Goal: Information Seeking & Learning: Check status

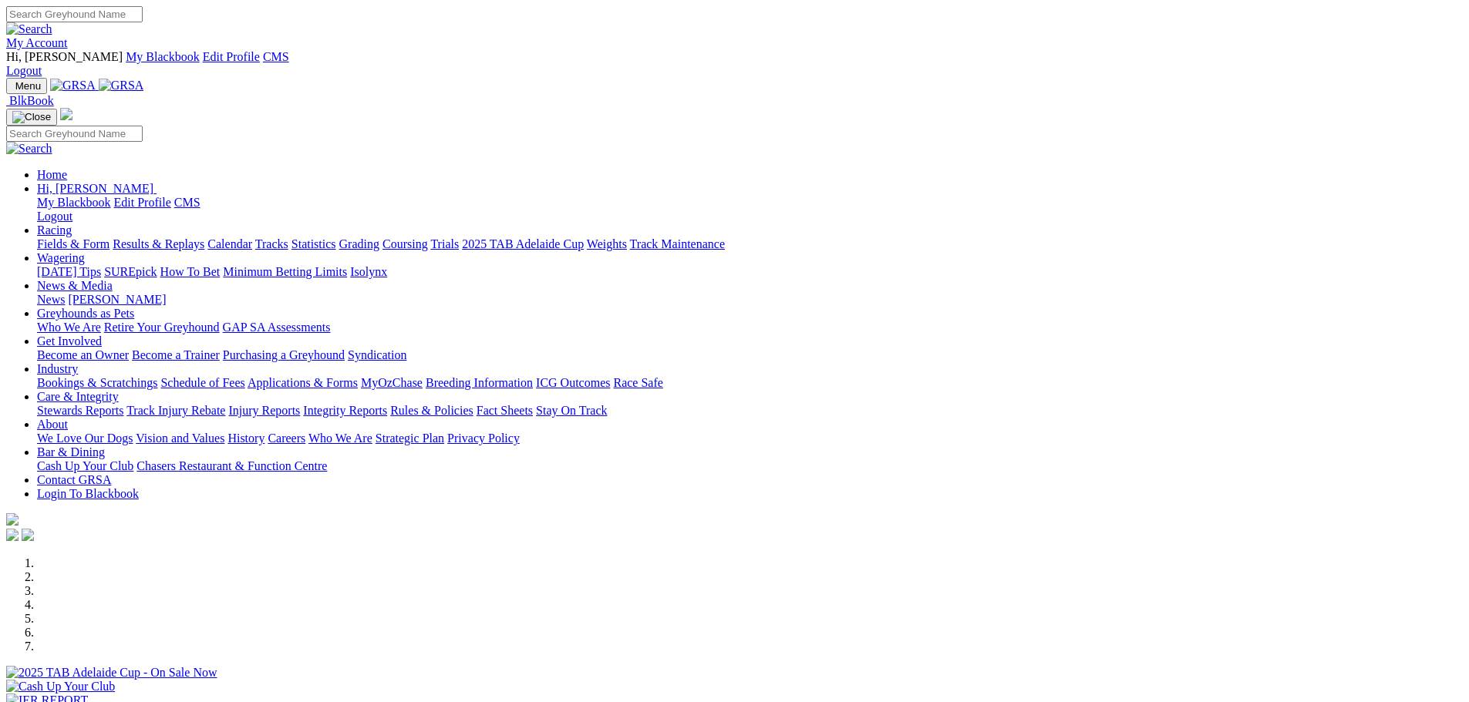
click at [204, 237] on link "Results & Replays" at bounding box center [159, 243] width 92 height 13
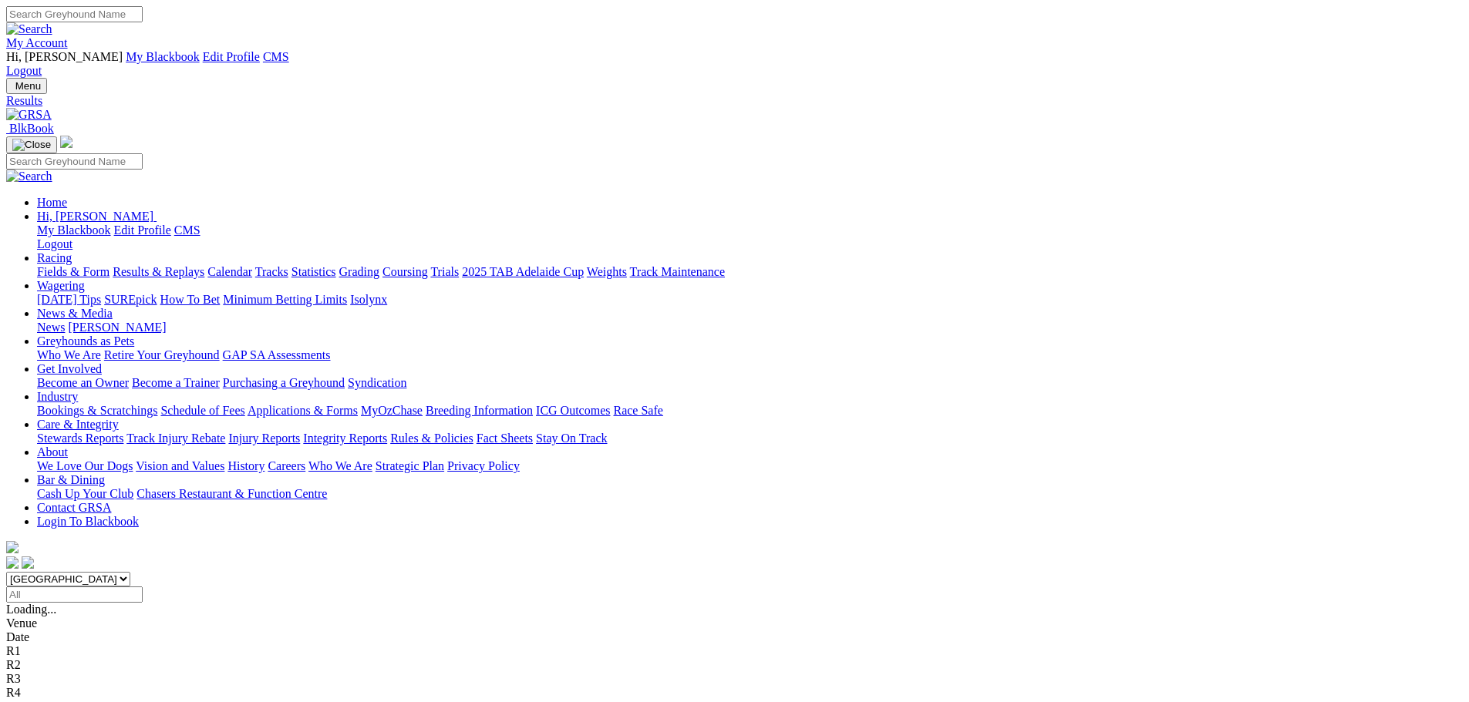
click at [520, 631] on div "R2 1 2 4 8" at bounding box center [734, 638] width 1456 height 14
click at [21, 645] on span "R3" at bounding box center [13, 651] width 15 height 13
click at [699, 658] on div "R4 6 1 4 2" at bounding box center [734, 665] width 1456 height 14
click at [21, 672] on link "R5" at bounding box center [13, 678] width 15 height 13
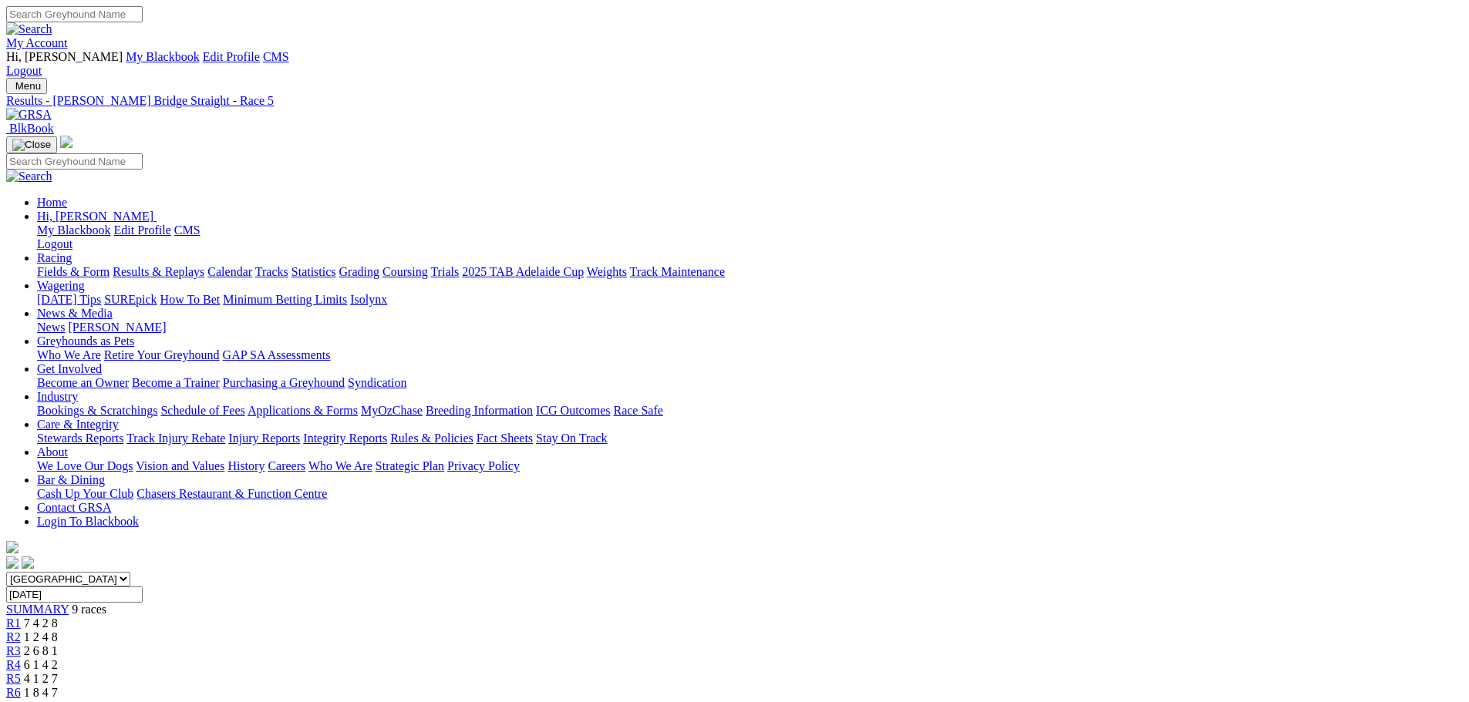
click at [58, 686] on span "1 8 4 7" at bounding box center [41, 692] width 34 height 13
click at [21, 700] on link "R7" at bounding box center [13, 706] width 15 height 13
click at [293, 78] on div "Menu Results - [PERSON_NAME] Bridge Straight - Race 9 BlkBook Home Hi, [PERSON_…" at bounding box center [734, 325] width 1456 height 494
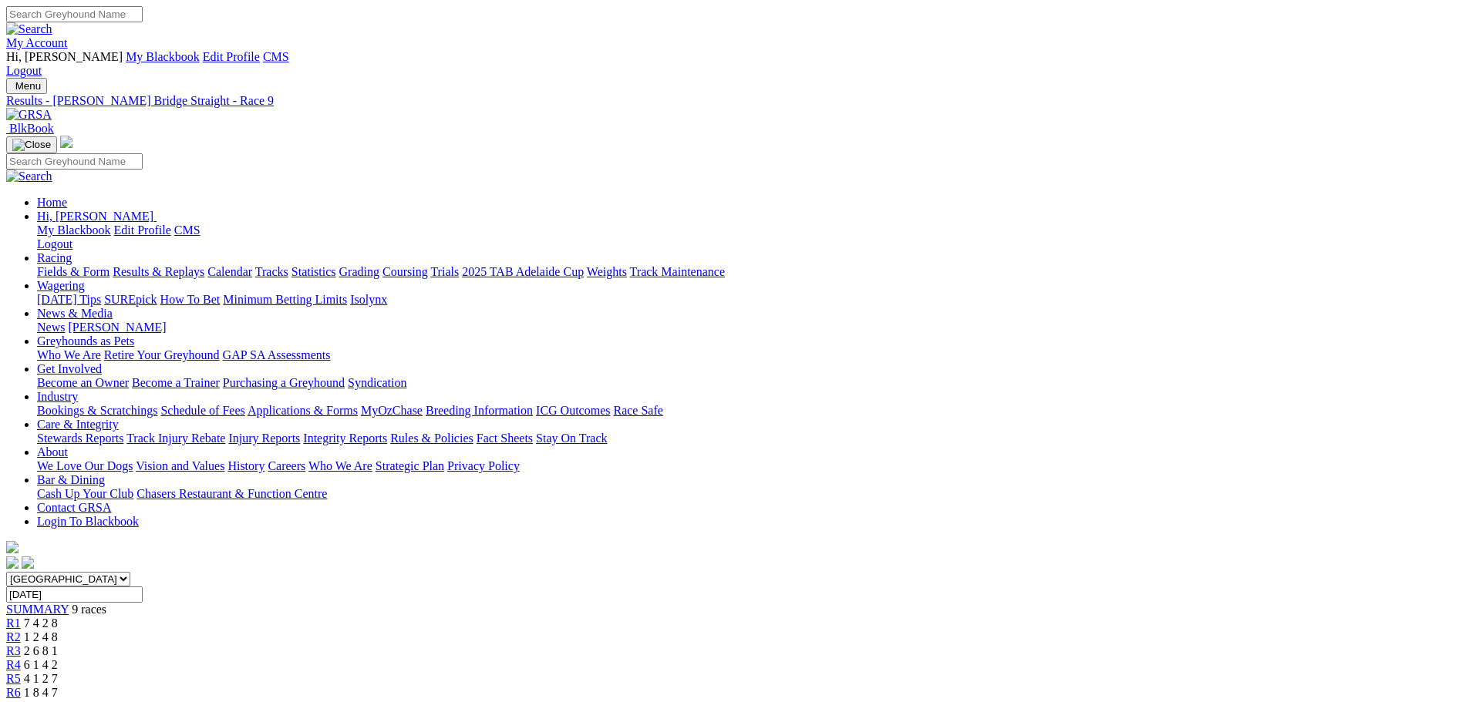
click at [52, 108] on img at bounding box center [28, 115] width 45 height 14
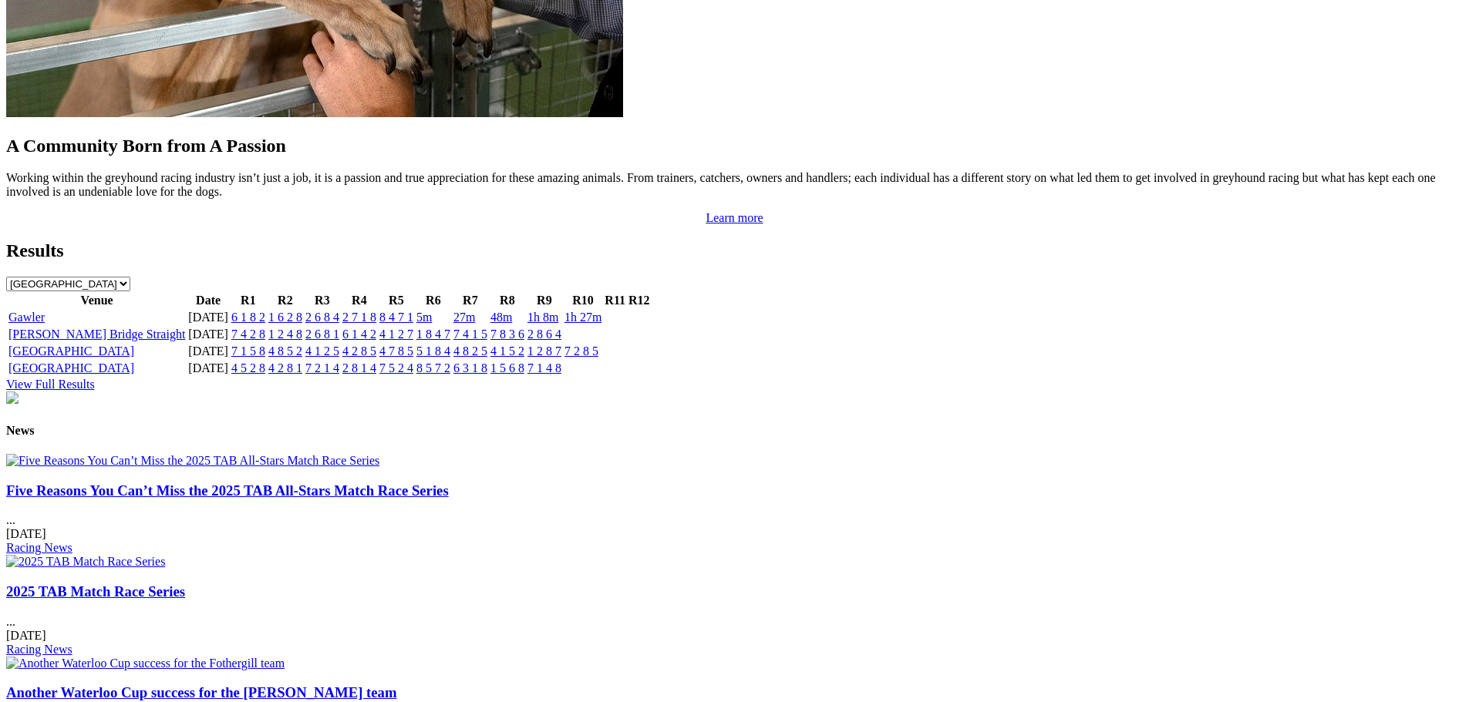
scroll to position [1619, 0]
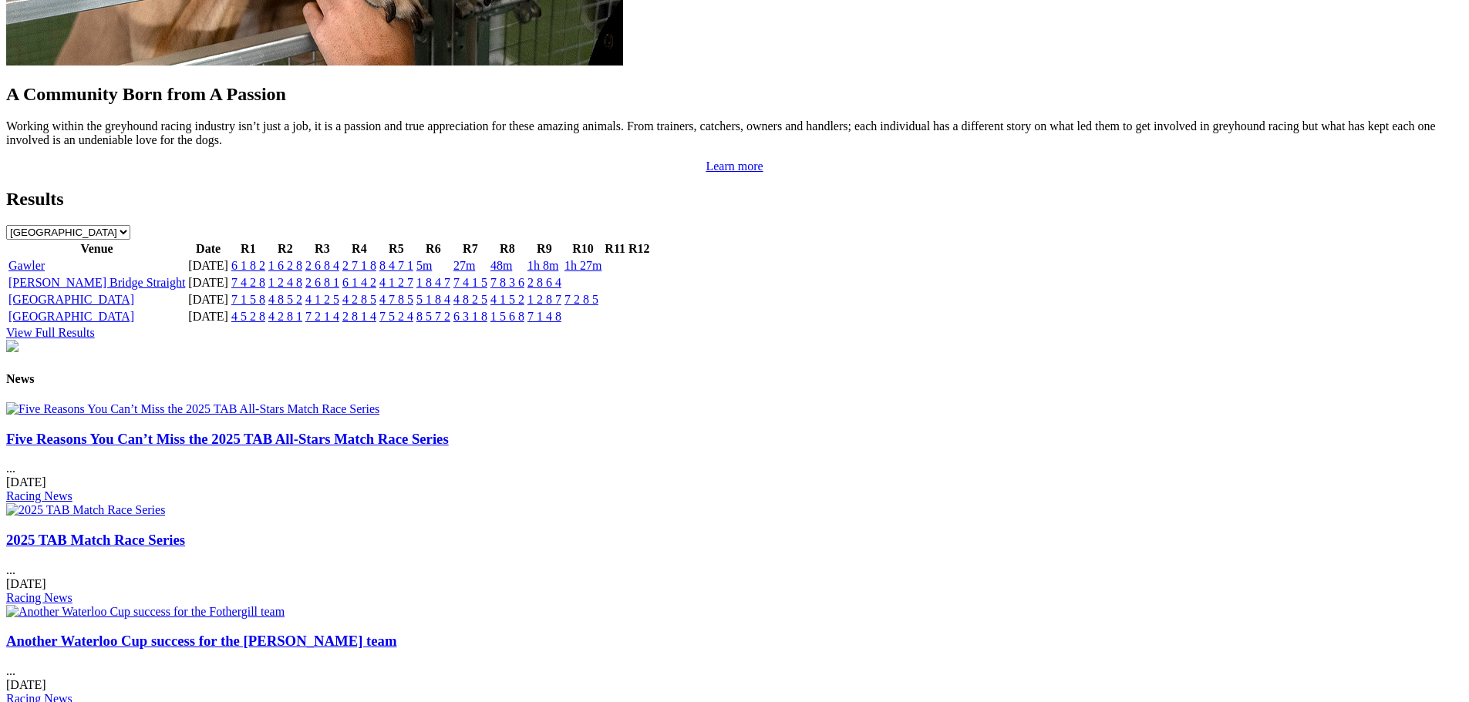
click at [334, 402] on img at bounding box center [192, 409] width 373 height 14
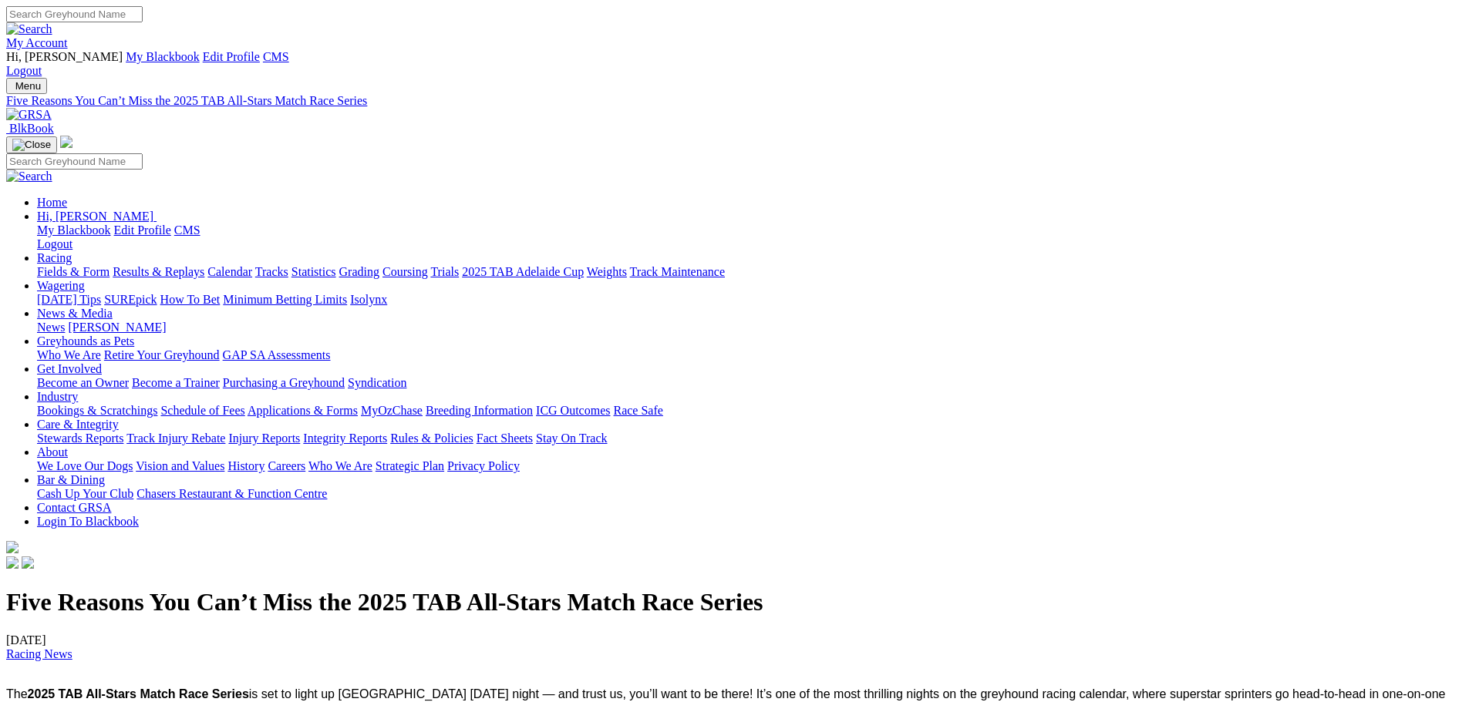
click at [52, 108] on img at bounding box center [28, 115] width 45 height 14
